Goal: Transaction & Acquisition: Purchase product/service

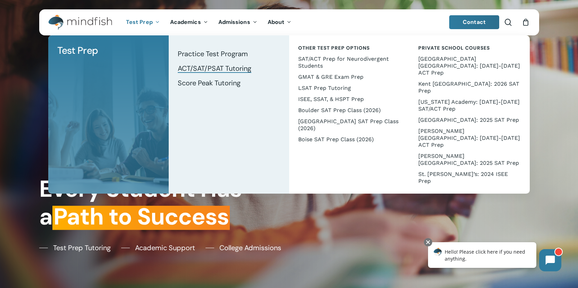
click at [199, 67] on span "ACT/SAT/PSAT Tutoring" at bounding box center [215, 68] width 74 height 9
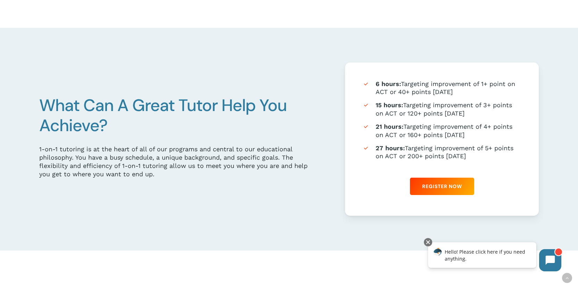
scroll to position [428, 0]
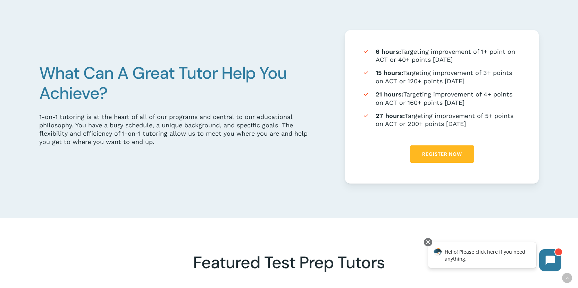
click at [455, 152] on span "Register Now" at bounding box center [442, 154] width 40 height 7
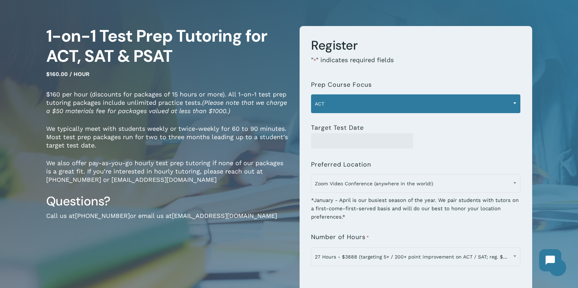
scroll to position [45, 0]
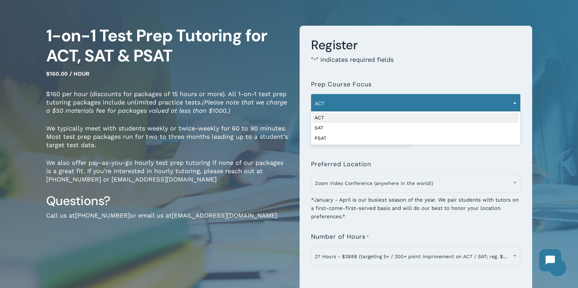
click at [447, 104] on span "ACT" at bounding box center [415, 103] width 209 height 15
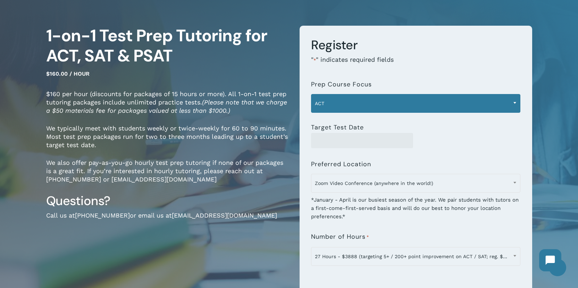
click at [447, 104] on span "ACT" at bounding box center [415, 103] width 209 height 15
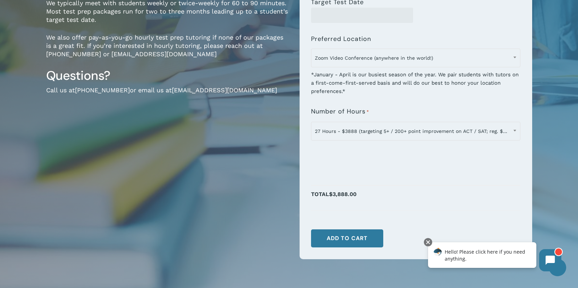
scroll to position [171, 0]
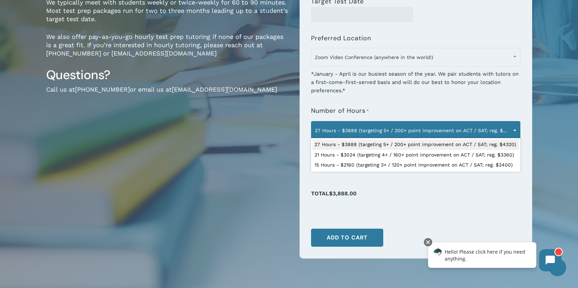
click at [456, 134] on span "27 Hours - $3888 (targeting 5+ / 200+ point improvement on ACT / SAT; reg. $432…" at bounding box center [415, 130] width 209 height 15
select select "**********"
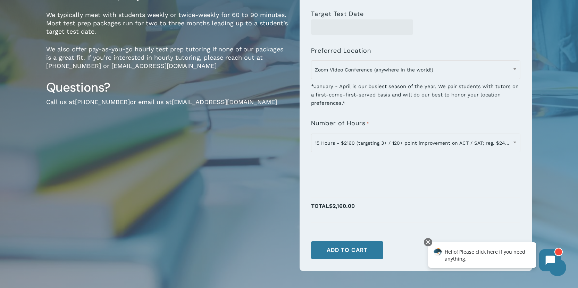
scroll to position [159, 0]
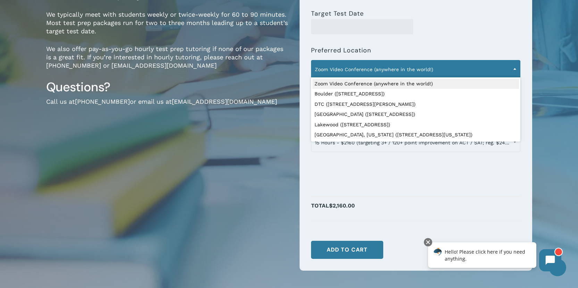
click at [403, 68] on span "Zoom Video Conference (anywhere in the world!)" at bounding box center [415, 69] width 209 height 15
select select "**********"
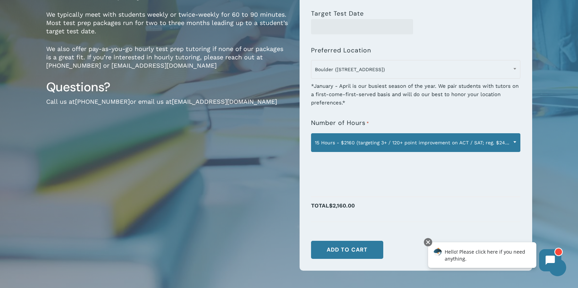
click at [360, 142] on span "15 Hours - $2160 (targeting 3+ / 120+ point improvement on ACT / SAT; reg. $240…" at bounding box center [415, 142] width 209 height 15
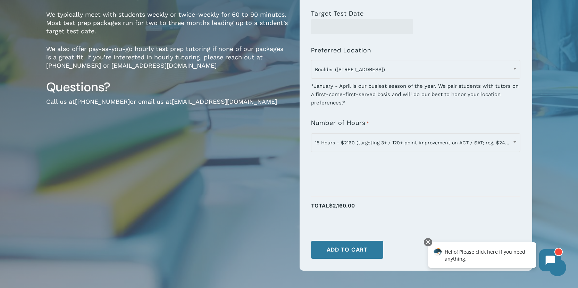
click at [429, 95] on div "*January - April is our busiest season of the year. We pair students with tutor…" at bounding box center [415, 92] width 209 height 30
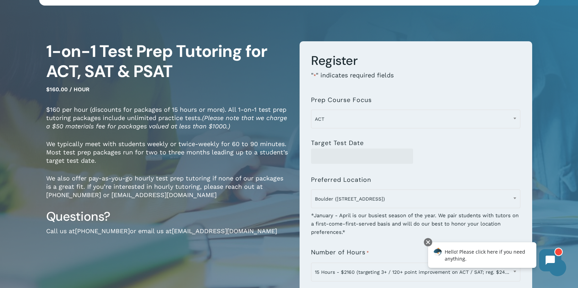
scroll to position [0, 0]
